Goal: Information Seeking & Learning: Learn about a topic

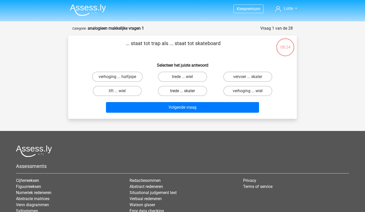
click at [182, 90] on label "trede ... skater" at bounding box center [182, 91] width 49 height 10
click at [183, 91] on input "trede ... skater" at bounding box center [184, 92] width 3 height 3
radio input "true"
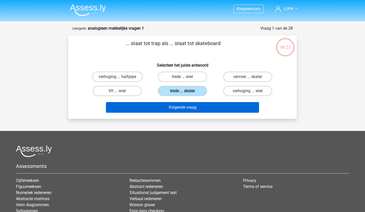
click at [182, 110] on button "Volgende vraag" at bounding box center [182, 107] width 153 height 11
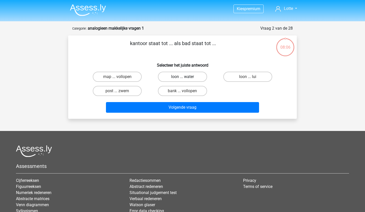
click at [178, 77] on label "loon ... water" at bounding box center [182, 77] width 49 height 10
click at [183, 77] on input "loon ... water" at bounding box center [184, 78] width 3 height 3
radio input "true"
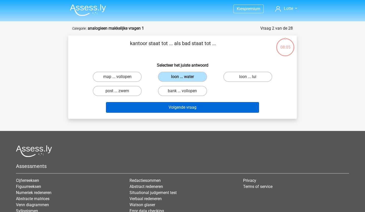
click at [179, 106] on button "Volgende vraag" at bounding box center [182, 107] width 153 height 11
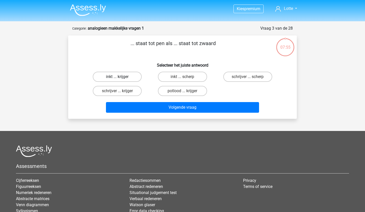
click at [120, 76] on label "inkt ... krijger" at bounding box center [117, 77] width 49 height 10
click at [120, 77] on input "inkt ... krijger" at bounding box center [118, 78] width 3 height 3
radio input "true"
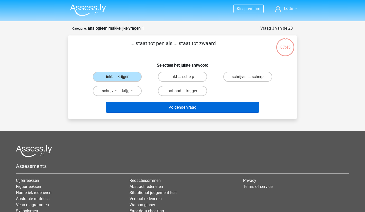
click at [179, 108] on button "Volgende vraag" at bounding box center [182, 107] width 153 height 11
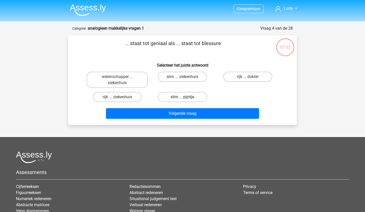
click at [174, 98] on label "slim ... pijntje" at bounding box center [182, 97] width 49 height 10
click at [183, 98] on input "slim ... pijntje" at bounding box center [184, 98] width 3 height 3
radio input "true"
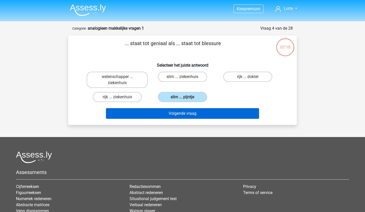
click at [188, 115] on button "Volgende vraag" at bounding box center [182, 113] width 153 height 11
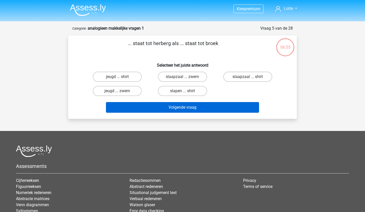
click at [174, 110] on button "Volgende vraag" at bounding box center [182, 107] width 153 height 11
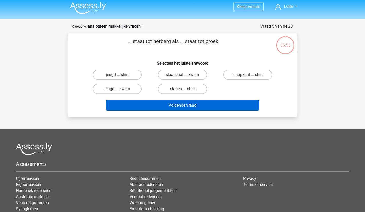
scroll to position [5, 0]
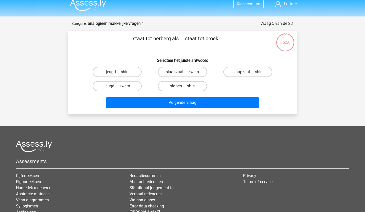
click at [170, 85] on label "slapen ... shirt" at bounding box center [182, 86] width 49 height 10
click at [183, 86] on input "slapen ... shirt" at bounding box center [184, 87] width 3 height 3
radio input "true"
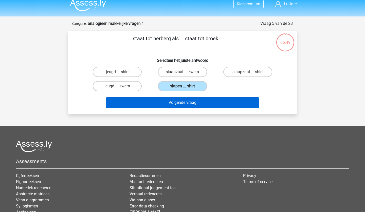
click at [174, 102] on button "Volgende vraag" at bounding box center [182, 102] width 153 height 11
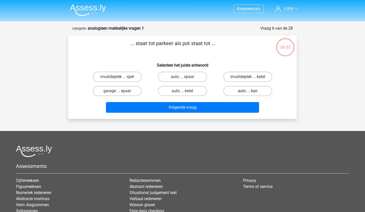
click at [243, 90] on label "auto ... kan" at bounding box center [247, 91] width 49 height 10
click at [248, 91] on input "auto ... kan" at bounding box center [249, 92] width 3 height 3
radio input "true"
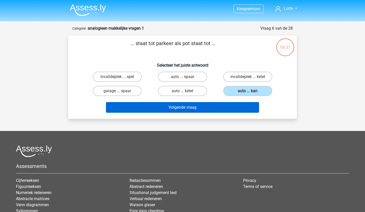
click at [192, 107] on button "Volgende vraag" at bounding box center [182, 107] width 153 height 11
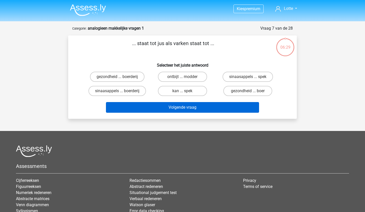
click at [180, 108] on button "Volgende vraag" at bounding box center [182, 107] width 153 height 11
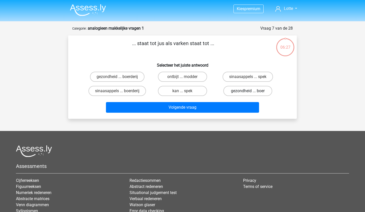
click at [237, 90] on label "gezondheid ... boer" at bounding box center [247, 91] width 49 height 10
click at [248, 91] on input "gezondheid ... boer" at bounding box center [249, 92] width 3 height 3
radio input "true"
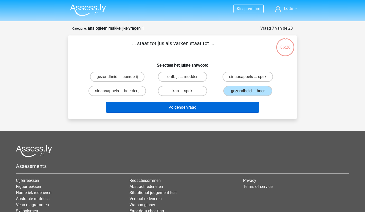
click at [182, 108] on button "Volgende vraag" at bounding box center [182, 107] width 153 height 11
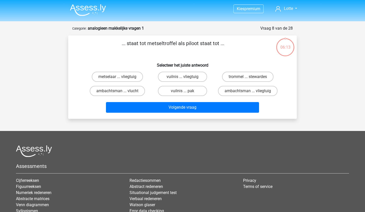
click at [120, 77] on input "metselaar ... vliegtuig" at bounding box center [118, 78] width 3 height 3
radio input "true"
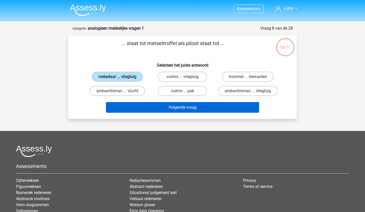
click at [182, 108] on button "Volgende vraag" at bounding box center [182, 107] width 153 height 11
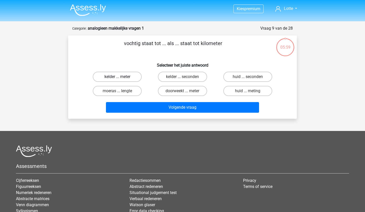
click at [122, 77] on label "kelder ... meter" at bounding box center [117, 77] width 49 height 10
click at [121, 77] on input "kelder ... meter" at bounding box center [118, 78] width 3 height 3
radio input "true"
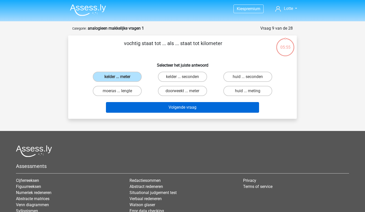
click at [180, 106] on button "Volgende vraag" at bounding box center [182, 107] width 153 height 11
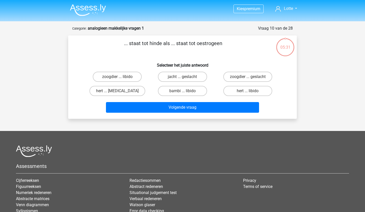
click at [121, 92] on input "hert ... [MEDICAL_DATA]" at bounding box center [118, 92] width 3 height 3
radio input "true"
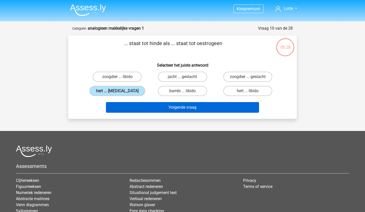
click at [181, 108] on button "Volgende vraag" at bounding box center [182, 107] width 153 height 11
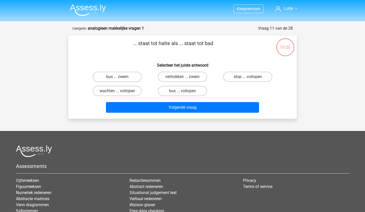
click at [185, 91] on input "bus ... vollopen" at bounding box center [184, 92] width 3 height 3
radio input "true"
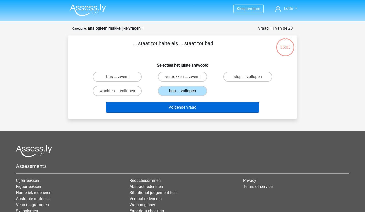
click at [181, 110] on button "Volgende vraag" at bounding box center [182, 107] width 153 height 11
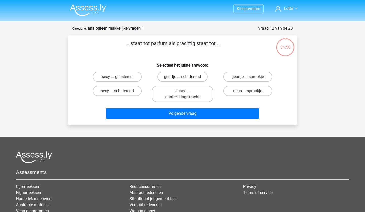
click at [178, 78] on label "geurtje ... schitterend" at bounding box center [183, 77] width 50 height 10
click at [183, 78] on input "geurtje ... schitterend" at bounding box center [184, 78] width 3 height 3
radio input "true"
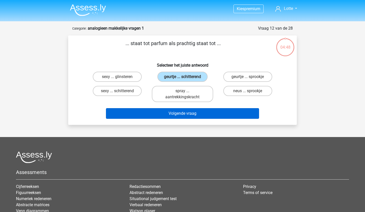
click at [177, 113] on button "Volgende vraag" at bounding box center [182, 113] width 153 height 11
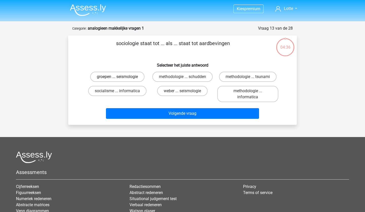
click at [116, 77] on label "groepen ... seismologie" at bounding box center [117, 77] width 54 height 10
click at [117, 77] on input "groepen ... seismologie" at bounding box center [118, 78] width 3 height 3
radio input "true"
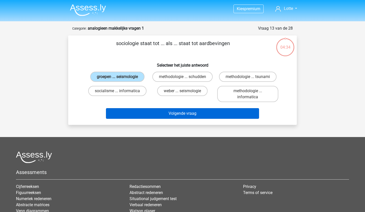
click at [176, 111] on button "Volgende vraag" at bounding box center [182, 113] width 153 height 11
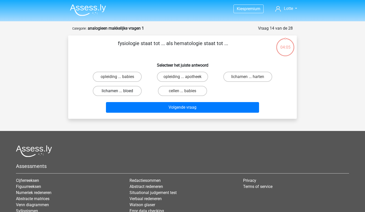
click at [123, 91] on label "lichamen ... bloed" at bounding box center [117, 91] width 49 height 10
click at [121, 91] on input "lichamen ... bloed" at bounding box center [118, 92] width 3 height 3
radio input "true"
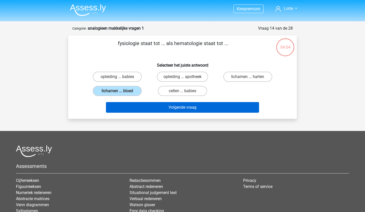
click at [182, 108] on button "Volgende vraag" at bounding box center [182, 107] width 153 height 11
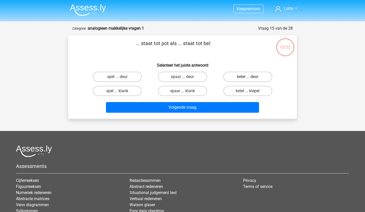
click at [244, 78] on label "ketel ... deur" at bounding box center [247, 77] width 49 height 10
click at [248, 78] on input "ketel ... deur" at bounding box center [249, 78] width 3 height 3
radio input "true"
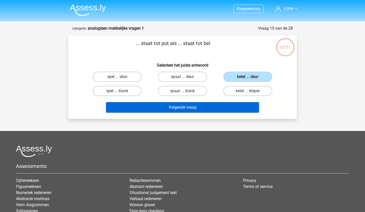
click at [186, 108] on button "Volgende vraag" at bounding box center [182, 107] width 153 height 11
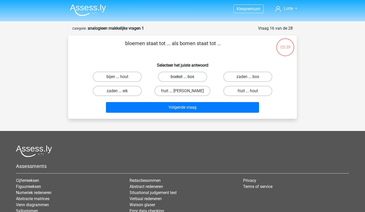
click at [178, 77] on label "boeket ... bos" at bounding box center [182, 77] width 49 height 10
click at [183, 77] on input "boeket ... bos" at bounding box center [184, 78] width 3 height 3
radio input "true"
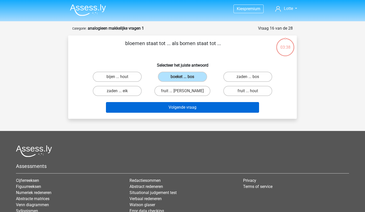
click at [180, 109] on button "Volgende vraag" at bounding box center [182, 107] width 153 height 11
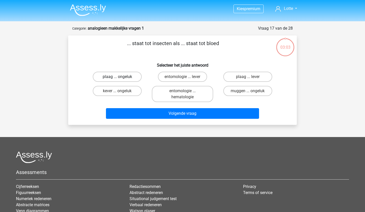
click at [116, 76] on label "plaag ... ongeluk" at bounding box center [117, 77] width 49 height 10
click at [117, 77] on input "plaag ... ongeluk" at bounding box center [118, 78] width 3 height 3
radio input "true"
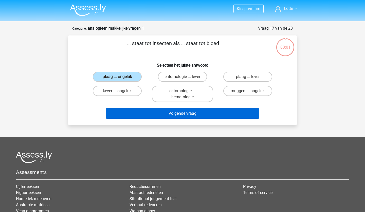
click at [181, 114] on button "Volgende vraag" at bounding box center [182, 113] width 153 height 11
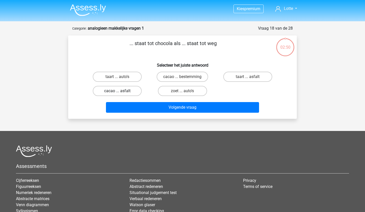
click at [124, 90] on label "cacao ... asfalt" at bounding box center [117, 91] width 49 height 10
click at [121, 91] on input "cacao ... asfalt" at bounding box center [118, 92] width 3 height 3
radio input "true"
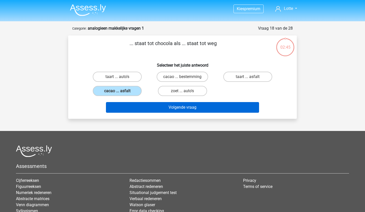
click at [186, 108] on button "Volgende vraag" at bounding box center [182, 107] width 153 height 11
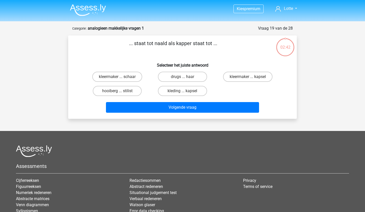
click at [186, 108] on button "Volgende vraag" at bounding box center [182, 107] width 153 height 11
click at [112, 77] on label "kleermaker ... schaar" at bounding box center [117, 77] width 50 height 10
click at [117, 77] on input "kleermaker ... schaar" at bounding box center [118, 78] width 3 height 3
radio input "true"
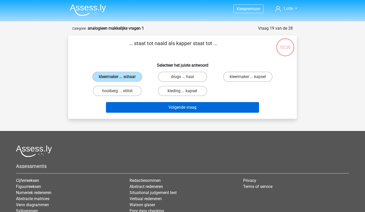
click at [185, 107] on button "Volgende vraag" at bounding box center [182, 107] width 153 height 11
click at [177, 108] on button "Volgende vraag" at bounding box center [182, 107] width 153 height 11
click at [180, 108] on button "Volgende vraag" at bounding box center [182, 107] width 153 height 11
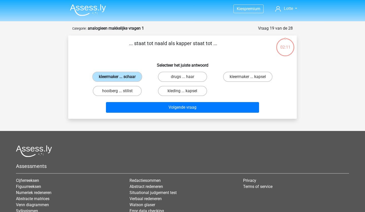
click at [128, 78] on label "kleermaker ... schaar" at bounding box center [117, 77] width 50 height 10
click at [121, 78] on input "kleermaker ... schaar" at bounding box center [118, 78] width 3 height 3
click at [104, 75] on label "kleermaker ... schaar" at bounding box center [117, 77] width 50 height 10
click at [117, 77] on input "kleermaker ... schaar" at bounding box center [118, 78] width 3 height 3
click at [123, 77] on label "kleermaker ... schaar" at bounding box center [117, 77] width 50 height 10
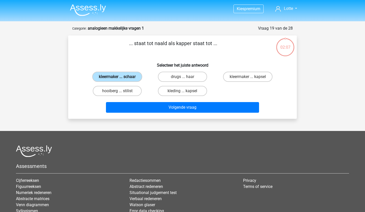
click at [121, 77] on input "kleermaker ... schaar" at bounding box center [118, 78] width 3 height 3
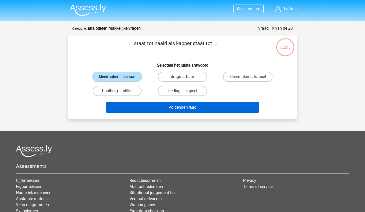
click at [174, 110] on button "Volgende vraag" at bounding box center [182, 107] width 153 height 11
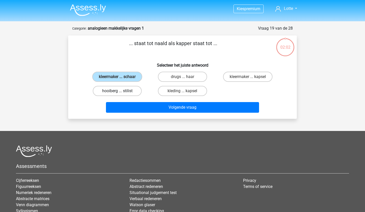
click at [129, 96] on label "hooiberg ... stilist" at bounding box center [117, 91] width 49 height 10
click at [121, 94] on input "hooiberg ... stilist" at bounding box center [118, 92] width 3 height 3
radio input "true"
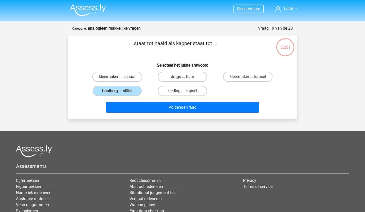
click at [127, 77] on label "kleermaker ... schaar" at bounding box center [117, 77] width 50 height 10
click at [121, 77] on input "kleermaker ... schaar" at bounding box center [118, 78] width 3 height 3
radio input "true"
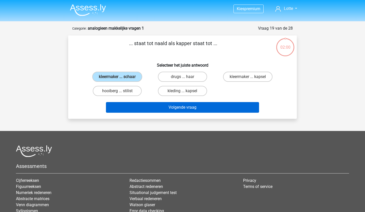
click at [147, 107] on button "Volgende vraag" at bounding box center [182, 107] width 153 height 11
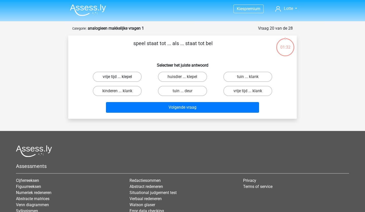
click at [115, 76] on label "vrije tijd ... klepel" at bounding box center [117, 77] width 49 height 10
click at [117, 77] on input "vrije tijd ... klepel" at bounding box center [118, 78] width 3 height 3
radio input "true"
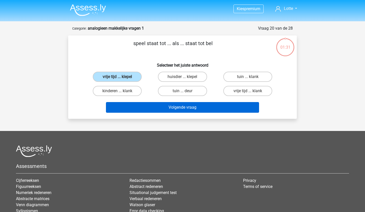
click at [183, 105] on button "Volgende vraag" at bounding box center [182, 107] width 153 height 11
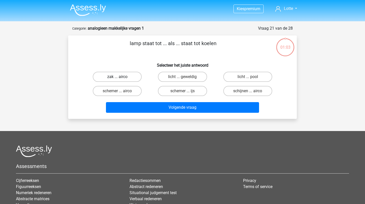
click at [123, 77] on label "zak ... airco" at bounding box center [117, 77] width 49 height 10
click at [121, 77] on input "zak ... airco" at bounding box center [118, 78] width 3 height 3
radio input "true"
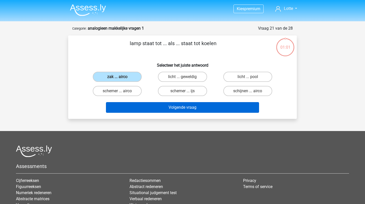
click at [186, 108] on button "Volgende vraag" at bounding box center [182, 107] width 153 height 11
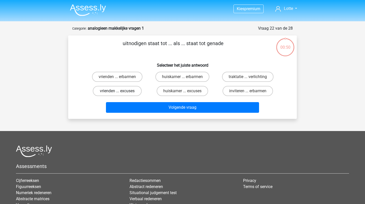
click at [125, 91] on label "vrienden ... excuses" at bounding box center [117, 91] width 49 height 10
click at [121, 91] on input "vrienden ... excuses" at bounding box center [118, 92] width 3 height 3
radio input "true"
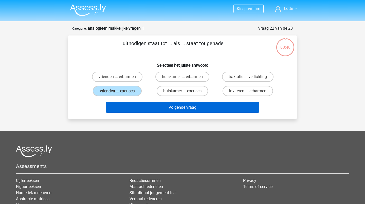
click at [182, 108] on button "Volgende vraag" at bounding box center [182, 107] width 153 height 11
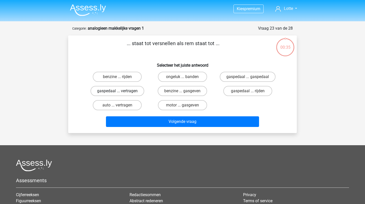
click at [114, 92] on label "gaspedaal ... vertragen" at bounding box center [118, 91] width 54 height 10
click at [117, 92] on input "gaspedaal ... vertragen" at bounding box center [118, 92] width 3 height 3
radio input "true"
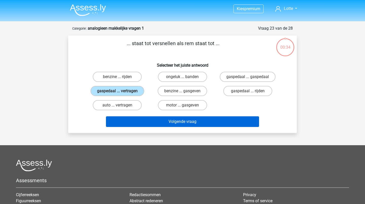
click at [179, 122] on button "Volgende vraag" at bounding box center [182, 121] width 153 height 11
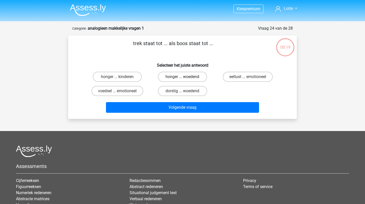
click at [191, 77] on label "honger ... woedend" at bounding box center [182, 77] width 49 height 10
click at [186, 77] on input "honger ... woedend" at bounding box center [184, 78] width 3 height 3
radio input "true"
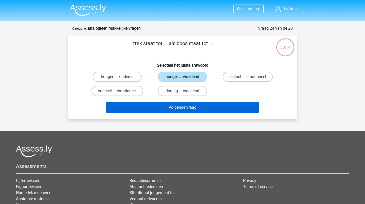
click at [182, 110] on button "Volgende vraag" at bounding box center [182, 107] width 153 height 11
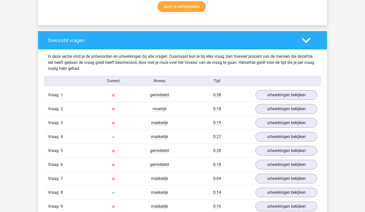
scroll to position [349, 0]
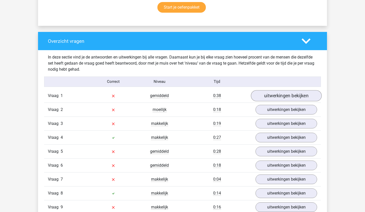
click at [269, 96] on link "uitwerkingen bekijken" at bounding box center [286, 95] width 71 height 11
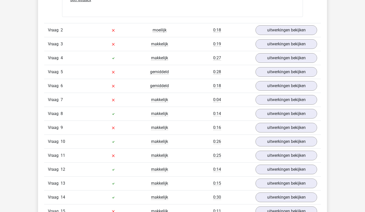
scroll to position [686, 0]
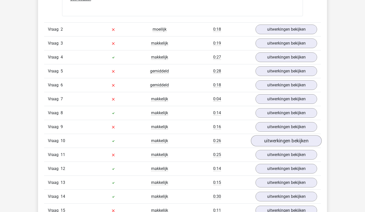
click at [283, 141] on link "uitwerkingen bekijken" at bounding box center [286, 140] width 71 height 11
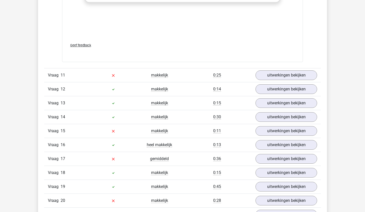
scroll to position [1022, 0]
click at [274, 130] on link "uitwerkingen bekijken" at bounding box center [286, 131] width 71 height 11
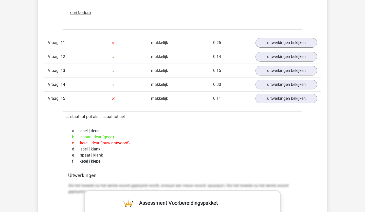
scroll to position [1068, 0]
